Goal: Task Accomplishment & Management: Complete application form

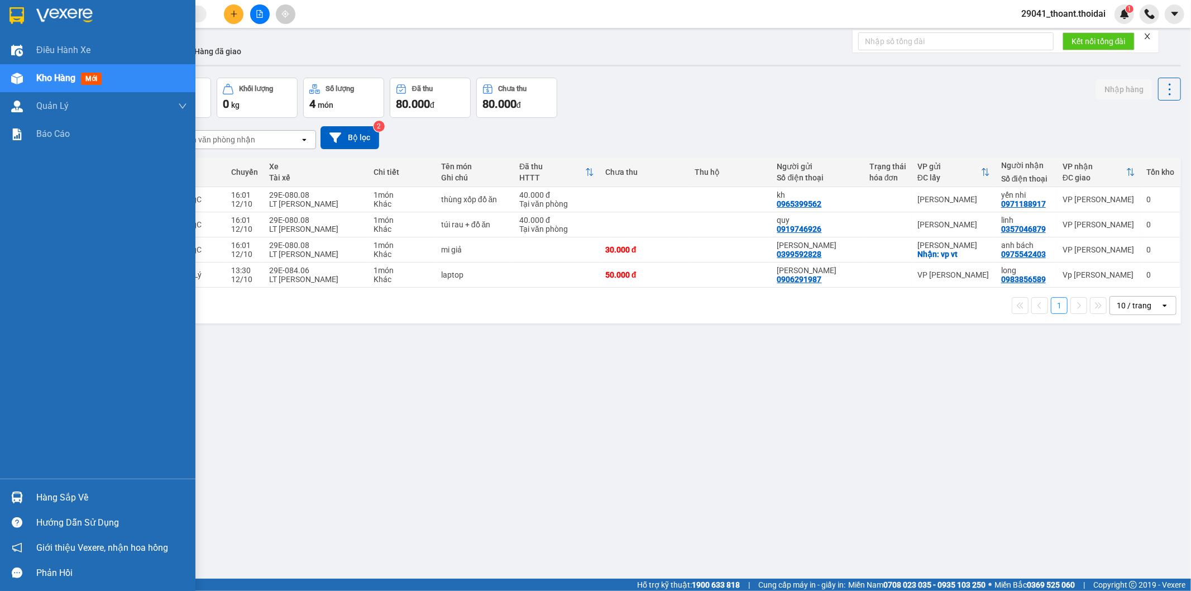
click at [48, 490] on div "Hàng sắp về" at bounding box center [111, 497] width 151 height 17
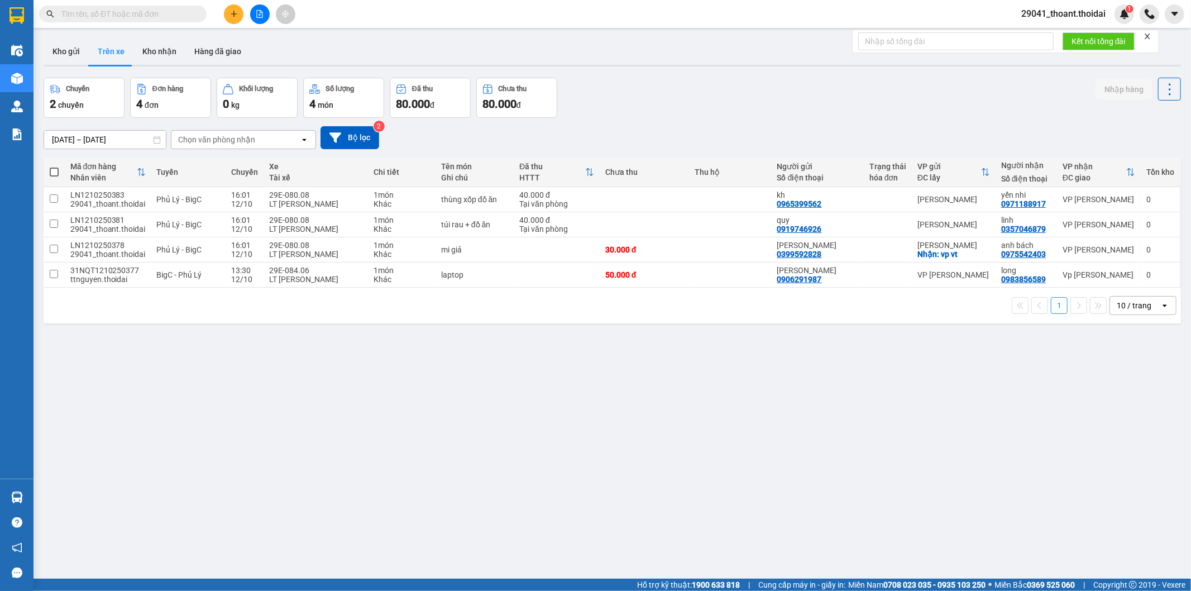
click at [736, 499] on section "Kết quả tìm kiếm ( 0 ) Bộ lọc No Data 29041_thoant.thoidai 1 Điều hành xe Kho h…" at bounding box center [595, 295] width 1191 height 591
click at [148, 55] on button "Kho nhận" at bounding box center [159, 51] width 52 height 27
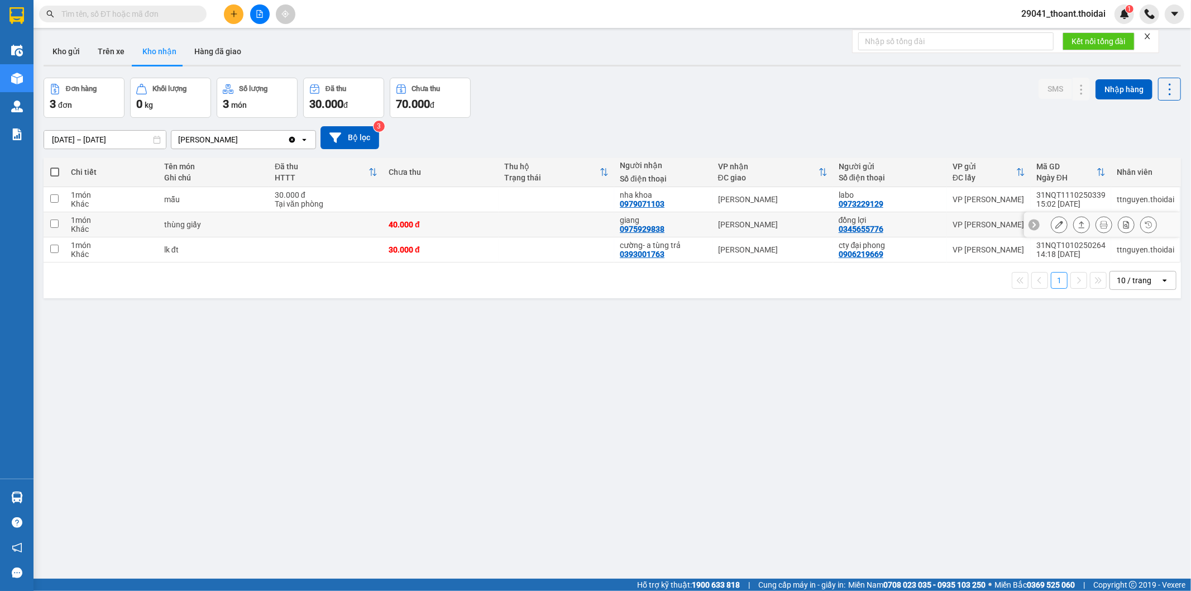
click at [286, 220] on td at bounding box center [326, 224] width 114 height 25
checkbox input "true"
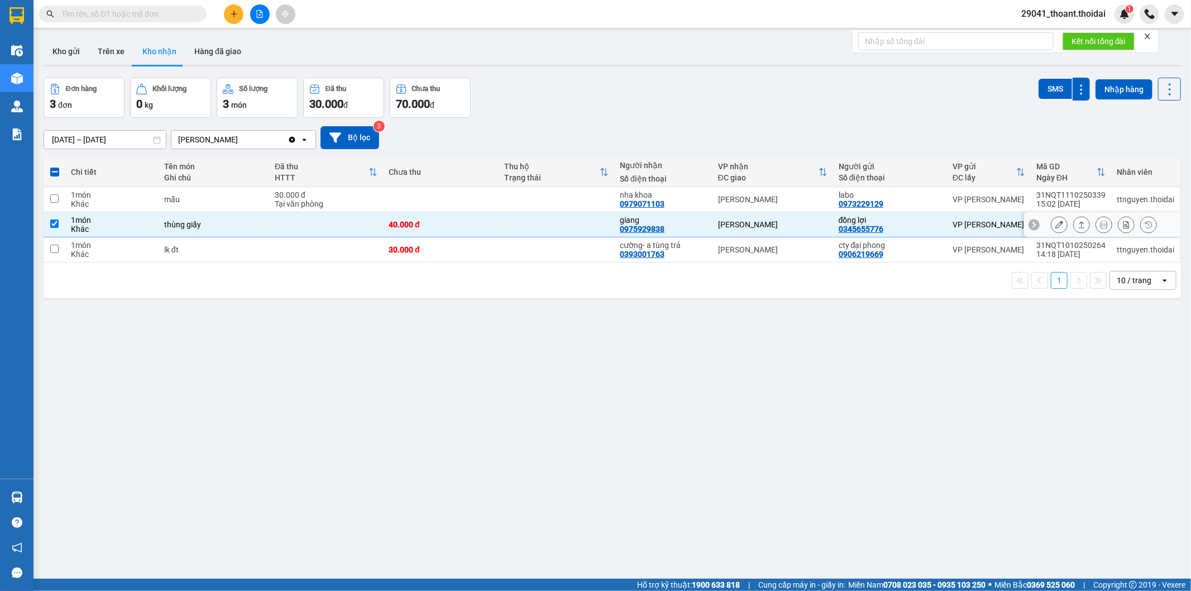
click at [1055, 226] on icon at bounding box center [1059, 224] width 8 height 8
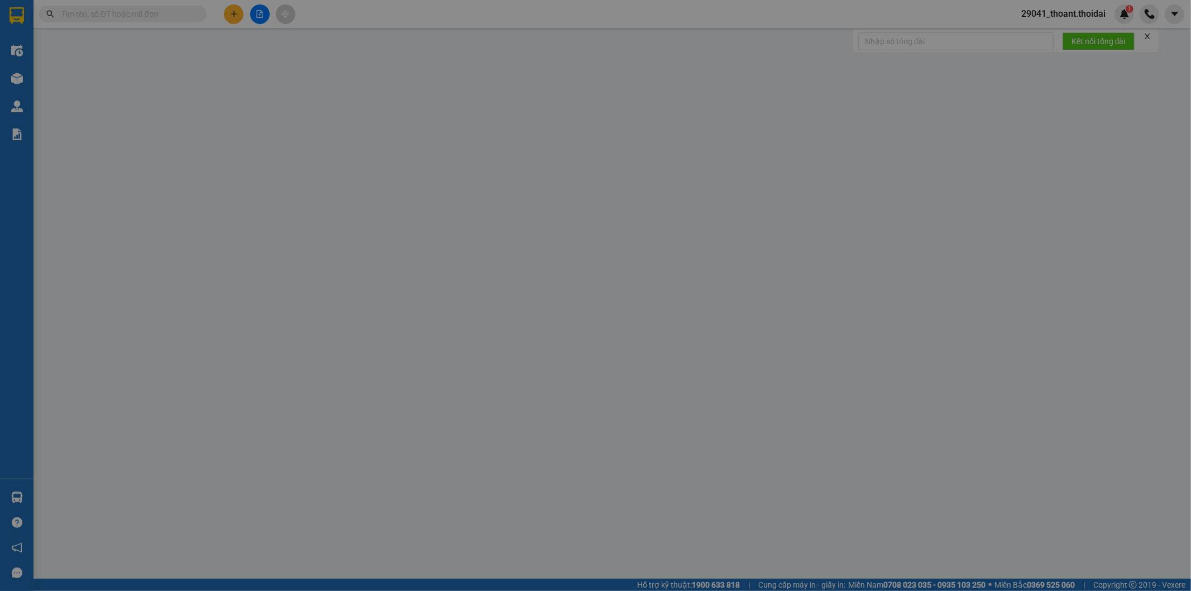
type input "0345655776"
type input "đồng lợi"
type input "0975929838"
type input "giang"
type input "0"
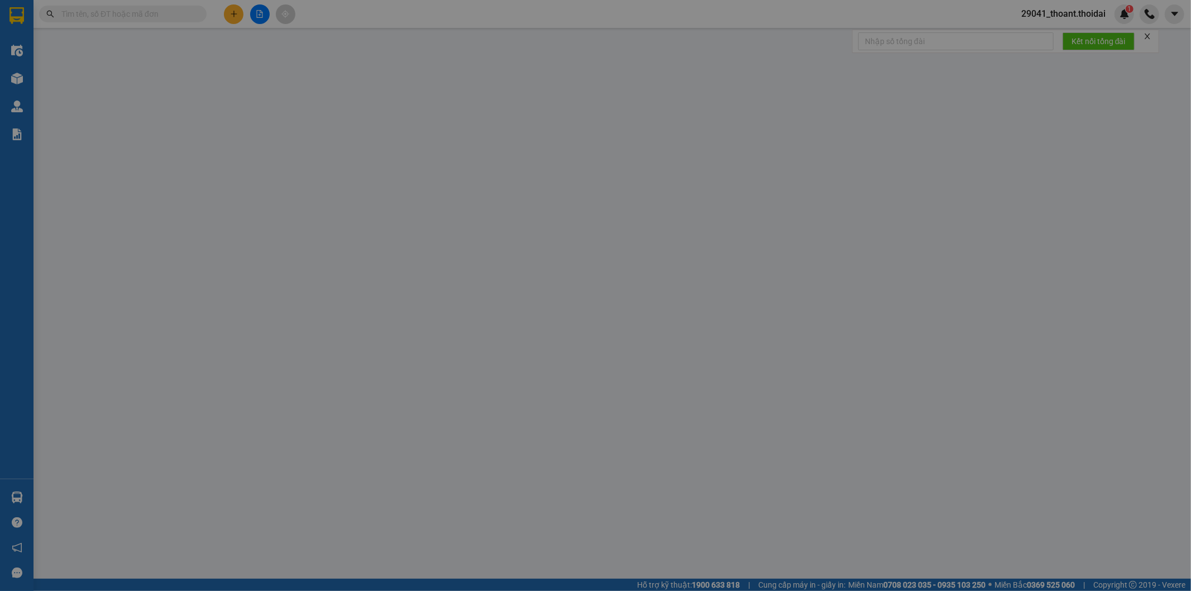
type input "40.000"
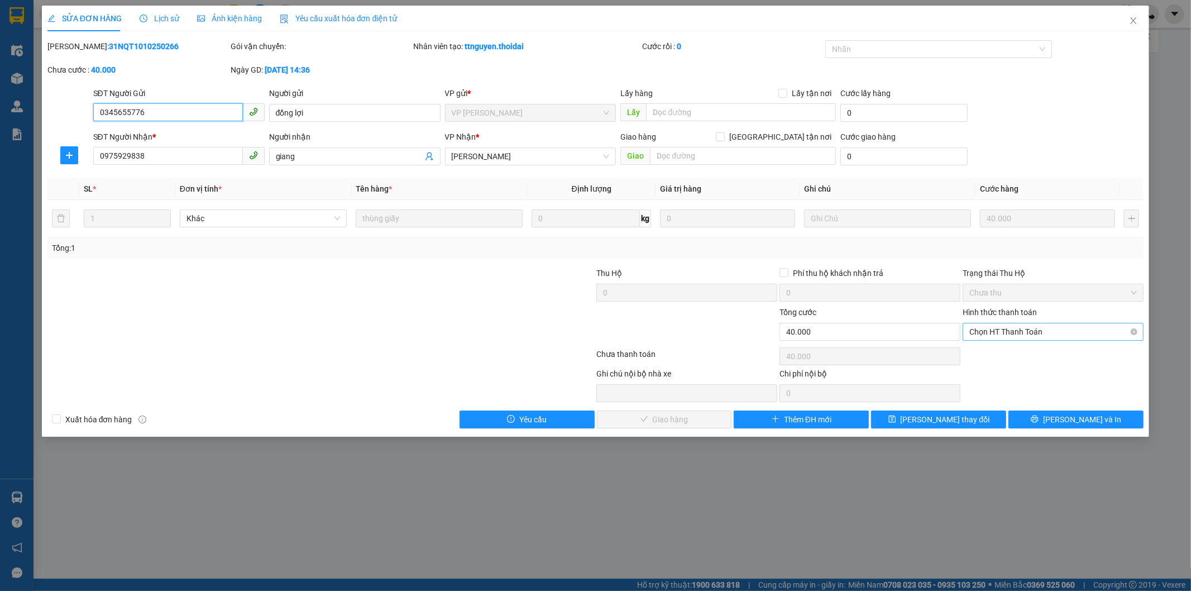
click at [994, 333] on span "Chọn HT Thanh Toán" at bounding box center [1052, 331] width 167 height 17
click at [995, 358] on div "Tại văn phòng" at bounding box center [1053, 354] width 167 height 12
type input "0"
click at [664, 416] on span "[PERSON_NAME] và Giao hàng" at bounding box center [671, 419] width 107 height 12
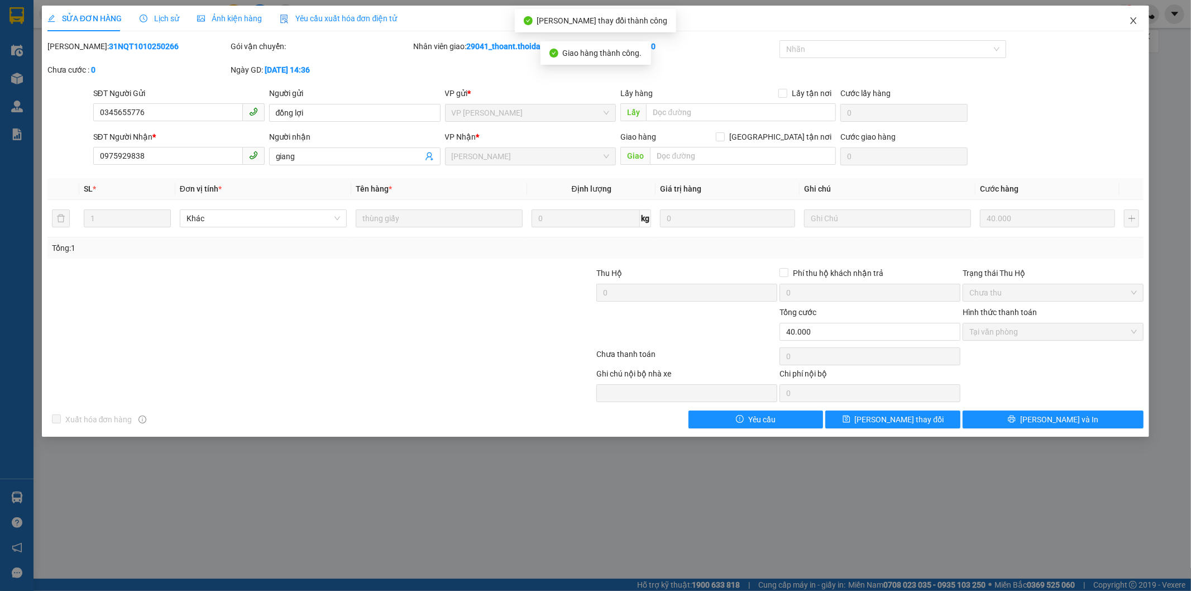
click at [1129, 18] on icon "close" at bounding box center [1133, 20] width 9 height 9
